Goal: Task Accomplishment & Management: Complete application form

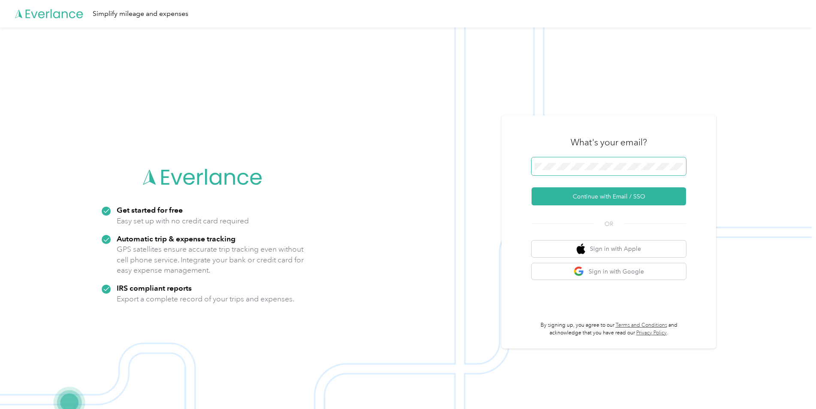
click at [583, 162] on span at bounding box center [609, 166] width 154 height 18
click at [619, 195] on button "Continue with Email / SSO" at bounding box center [609, 196] width 154 height 18
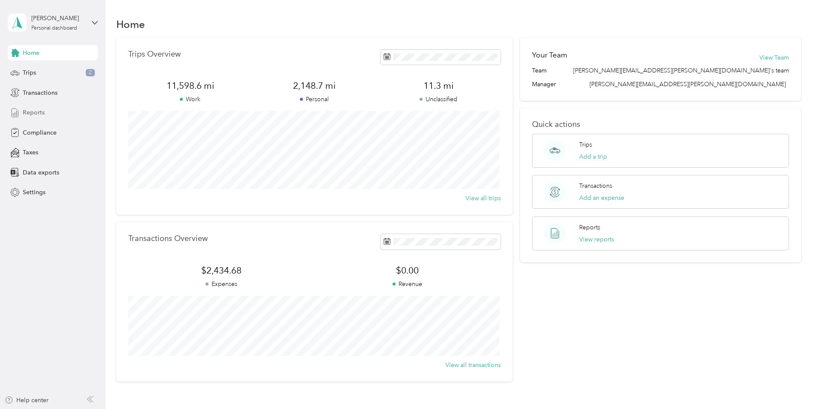
click at [32, 113] on span "Reports" at bounding box center [34, 112] width 22 height 9
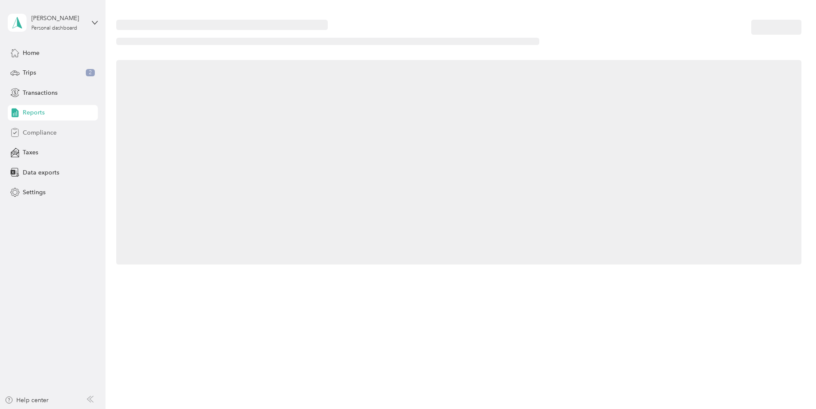
click at [36, 132] on span "Compliance" at bounding box center [40, 132] width 34 height 9
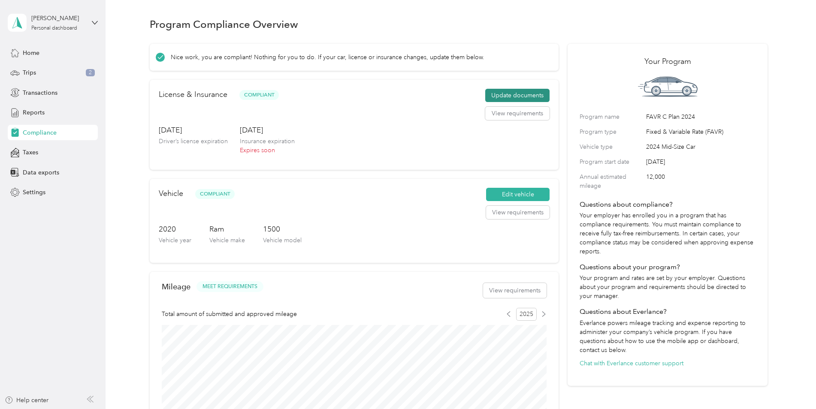
click at [517, 94] on button "Update documents" at bounding box center [517, 96] width 64 height 14
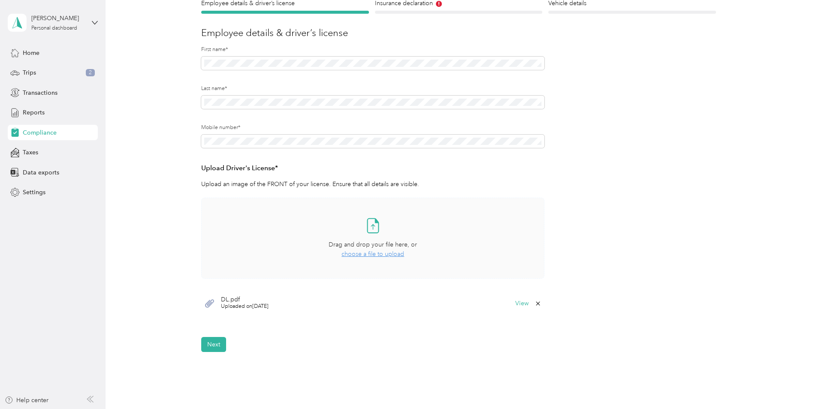
scroll to position [86, 0]
click at [379, 255] on span "choose a file to upload" at bounding box center [372, 253] width 63 height 7
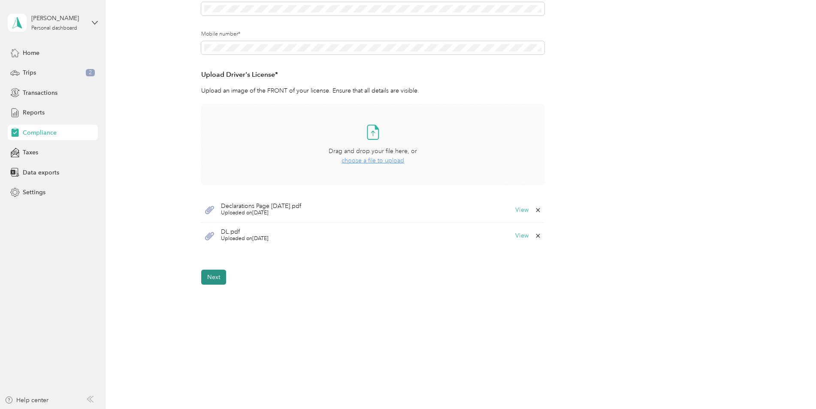
click at [218, 278] on button "Next" at bounding box center [213, 277] width 25 height 15
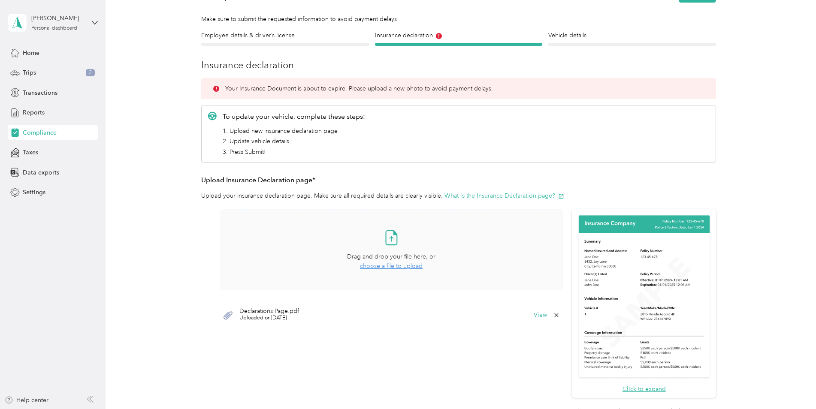
scroll to position [11, 0]
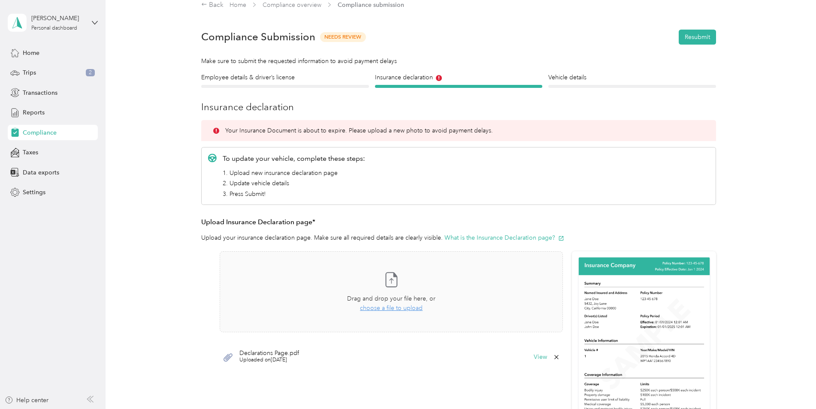
click at [264, 85] on div at bounding box center [285, 86] width 168 height 3
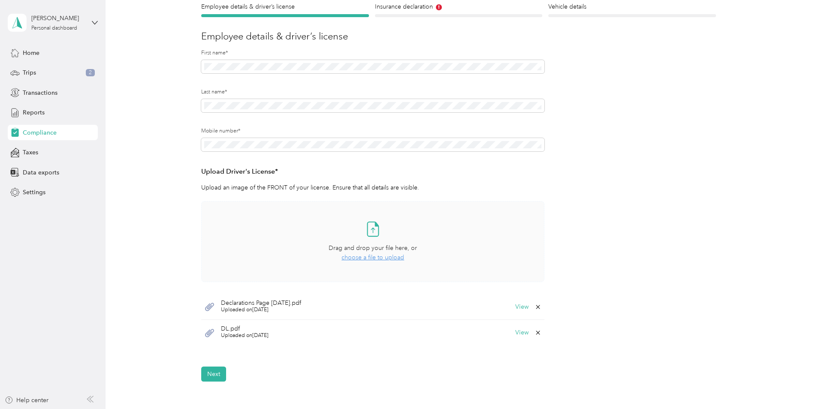
scroll to position [97, 0]
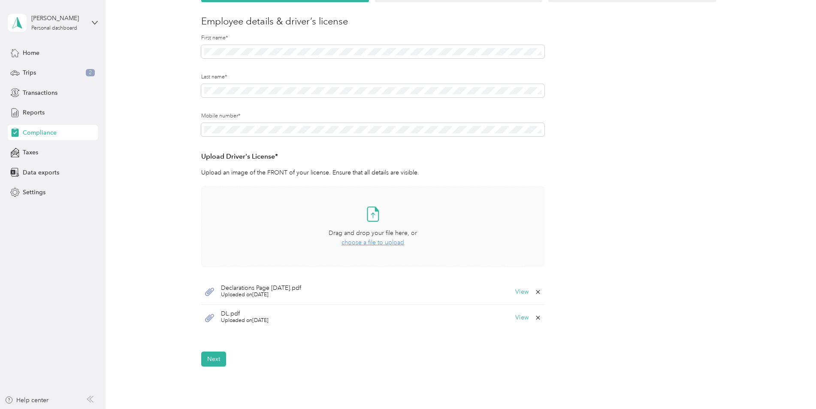
click at [536, 293] on icon at bounding box center [538, 292] width 7 height 7
click at [520, 297] on button "Yes" at bounding box center [515, 298] width 17 height 14
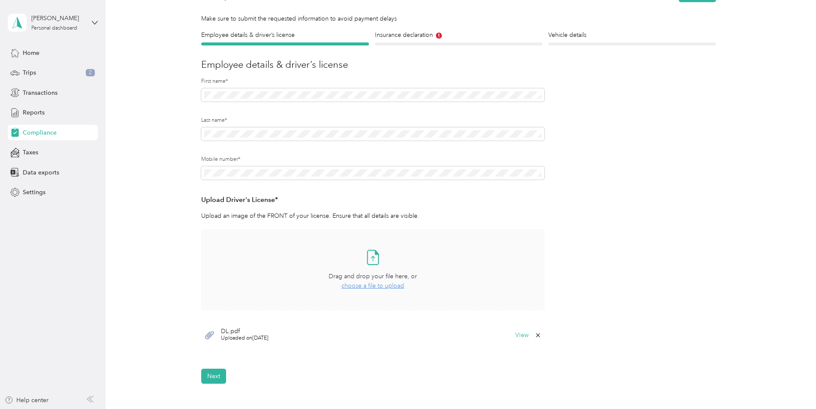
scroll to position [0, 0]
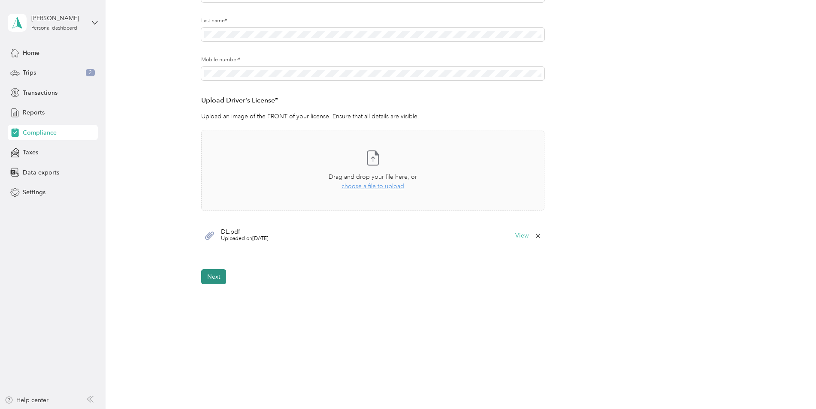
click at [215, 282] on button "Next" at bounding box center [213, 276] width 25 height 15
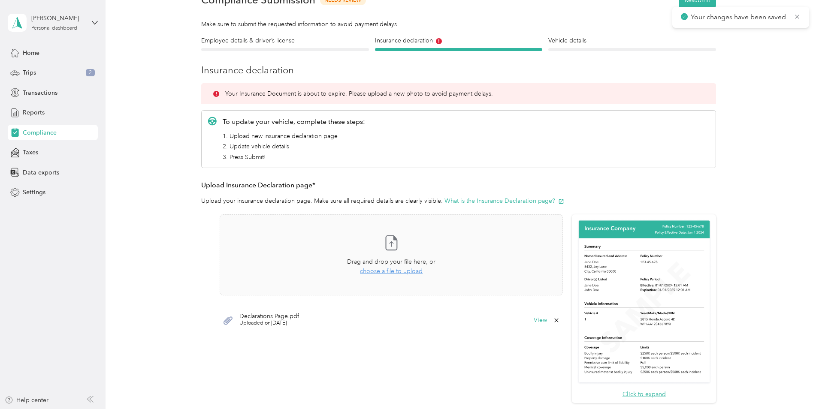
scroll to position [97, 0]
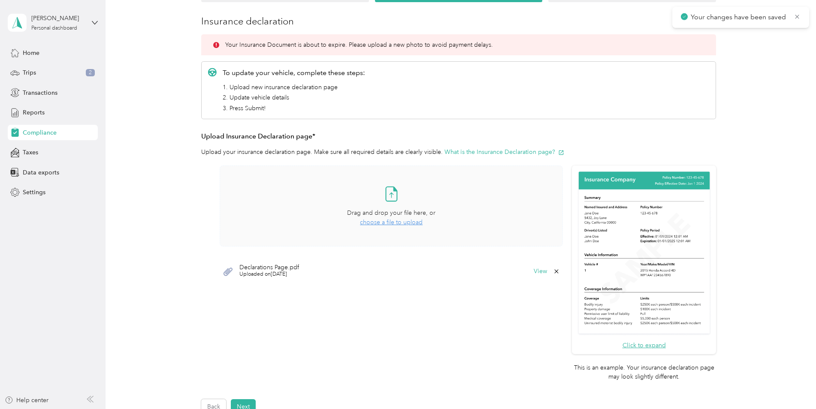
click at [396, 224] on span "choose a file to upload" at bounding box center [391, 222] width 63 height 7
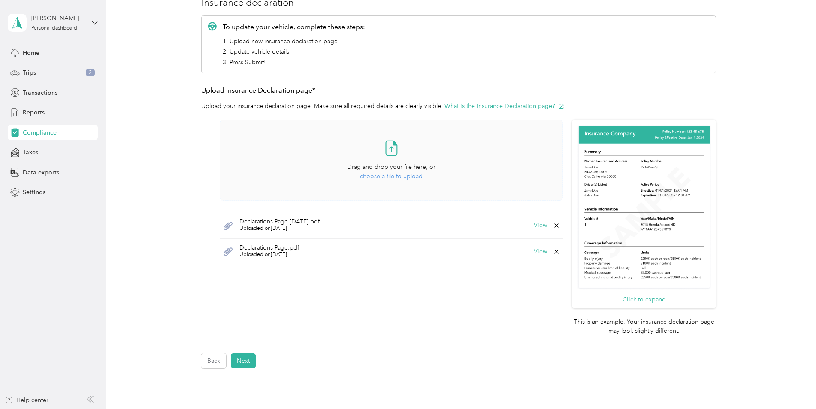
scroll to position [129, 0]
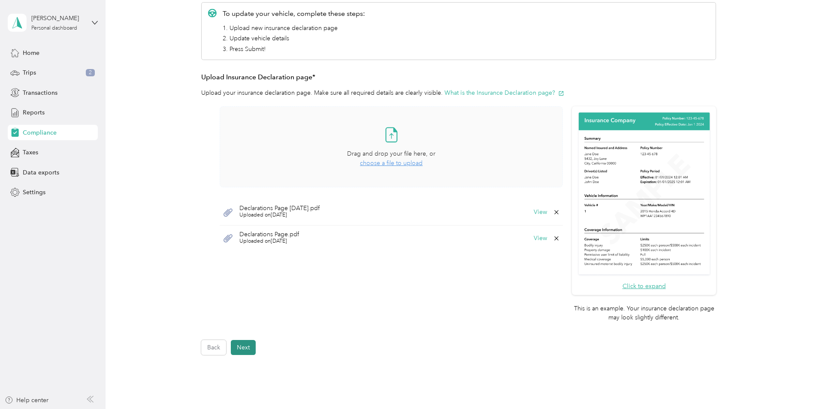
click at [241, 346] on button "Next" at bounding box center [243, 347] width 25 height 15
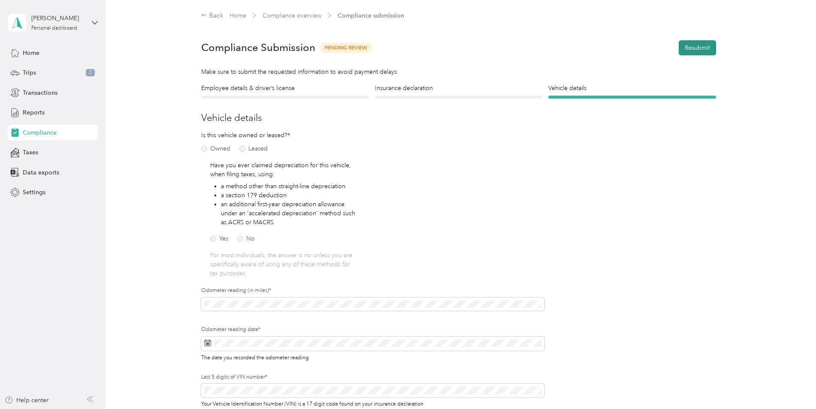
click at [699, 47] on button "Resubmit" at bounding box center [697, 47] width 37 height 15
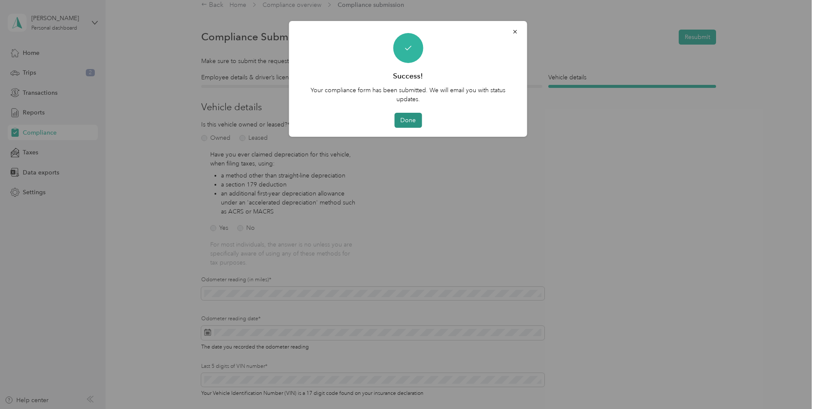
click at [408, 121] on button "Done" at bounding box center [407, 120] width 27 height 15
